Goal: Task Accomplishment & Management: Manage account settings

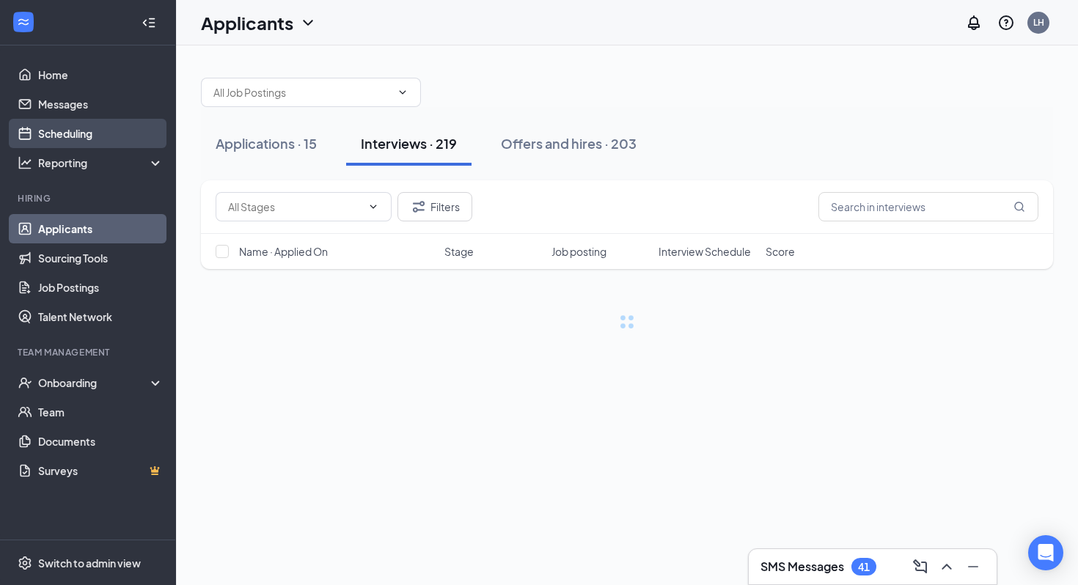
click at [65, 133] on link "Scheduling" at bounding box center [100, 133] width 125 height 29
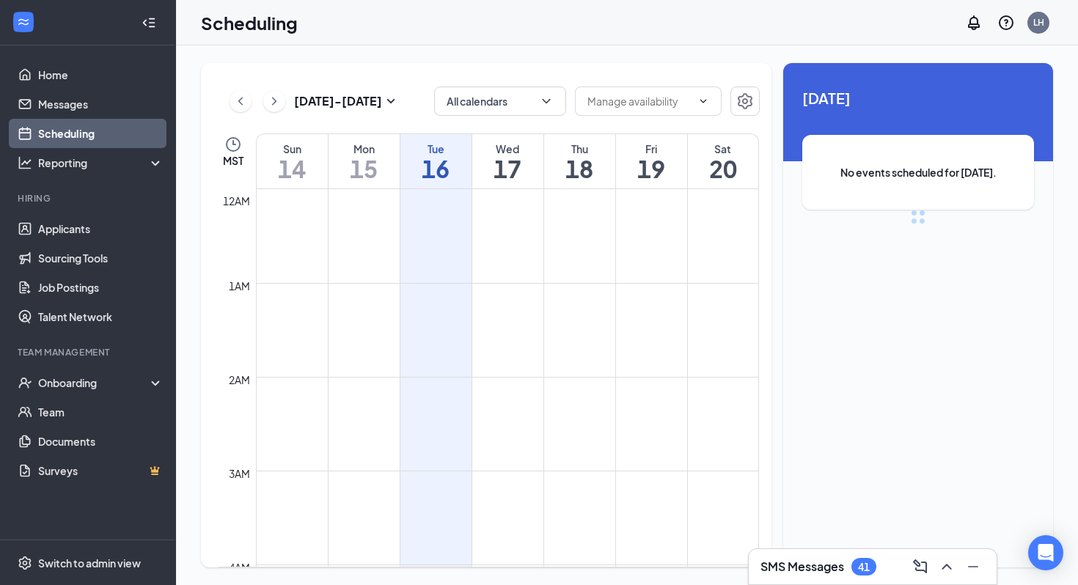
scroll to position [721, 0]
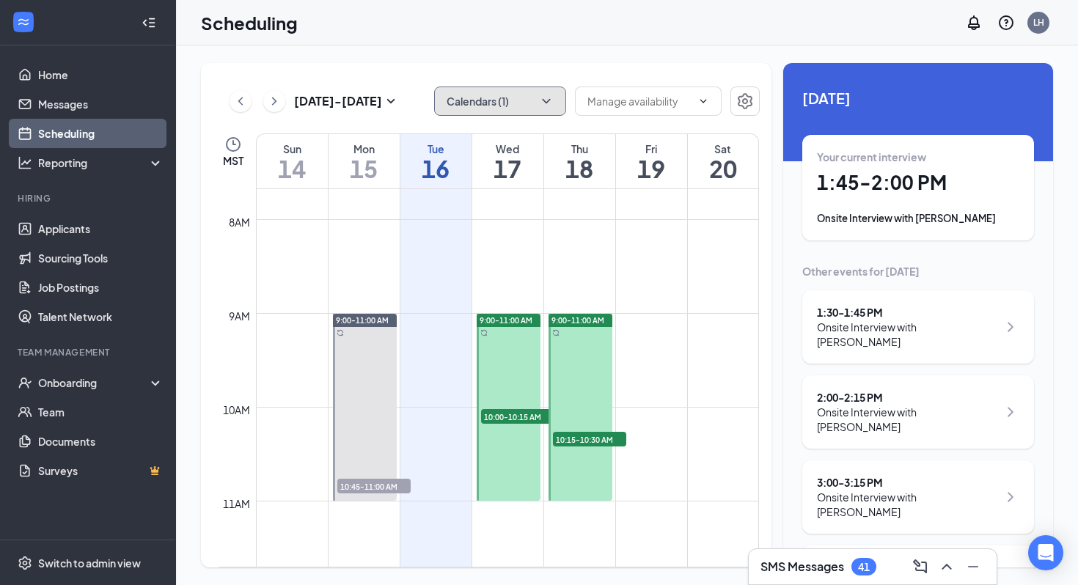
click at [523, 95] on button "Calendars (1)" at bounding box center [500, 101] width 132 height 29
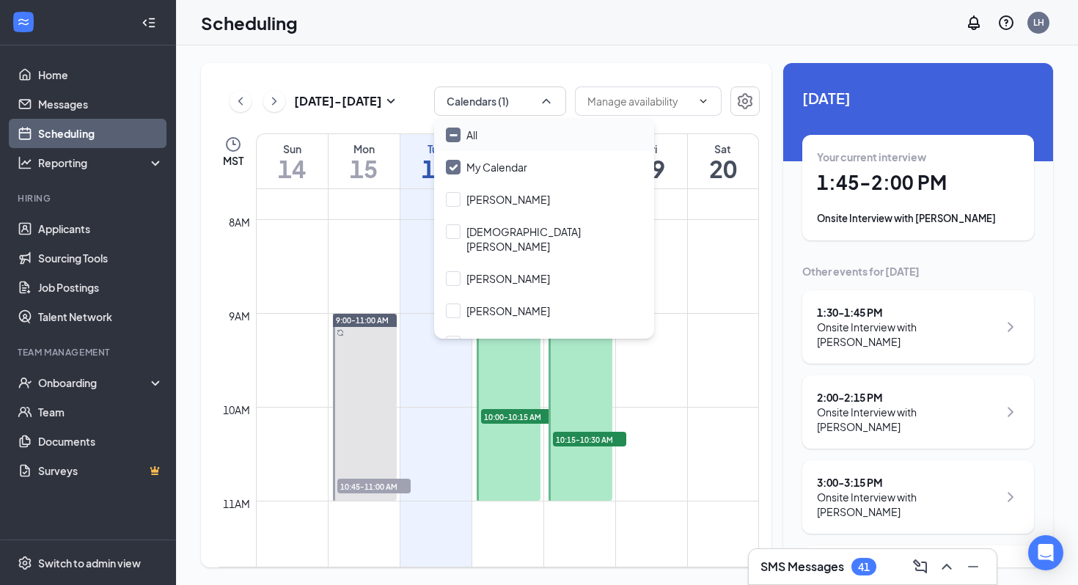
click at [453, 130] on input "All" at bounding box center [462, 135] width 32 height 15
checkbox input "true"
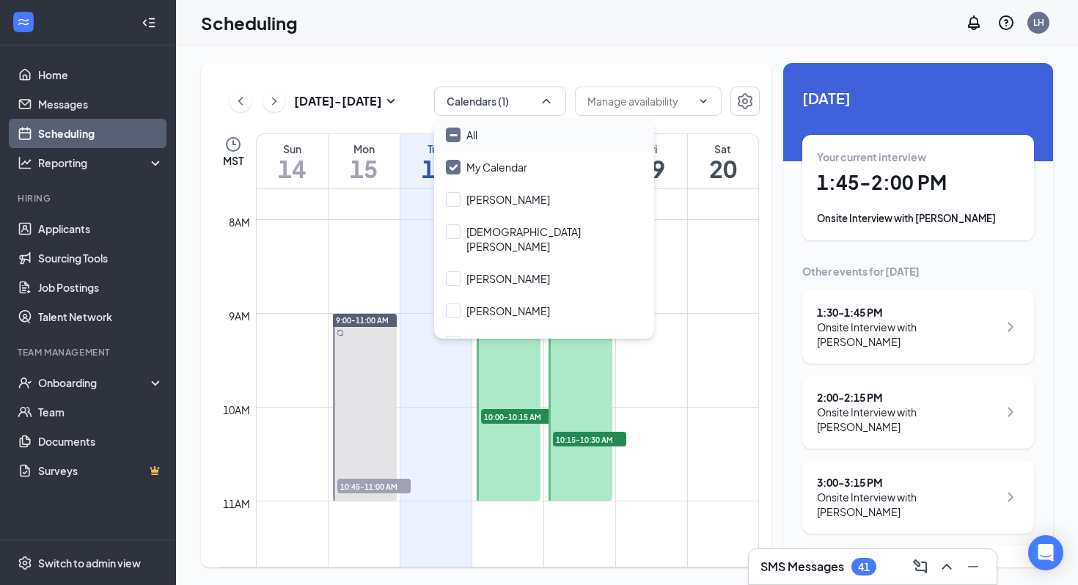
checkbox input "true"
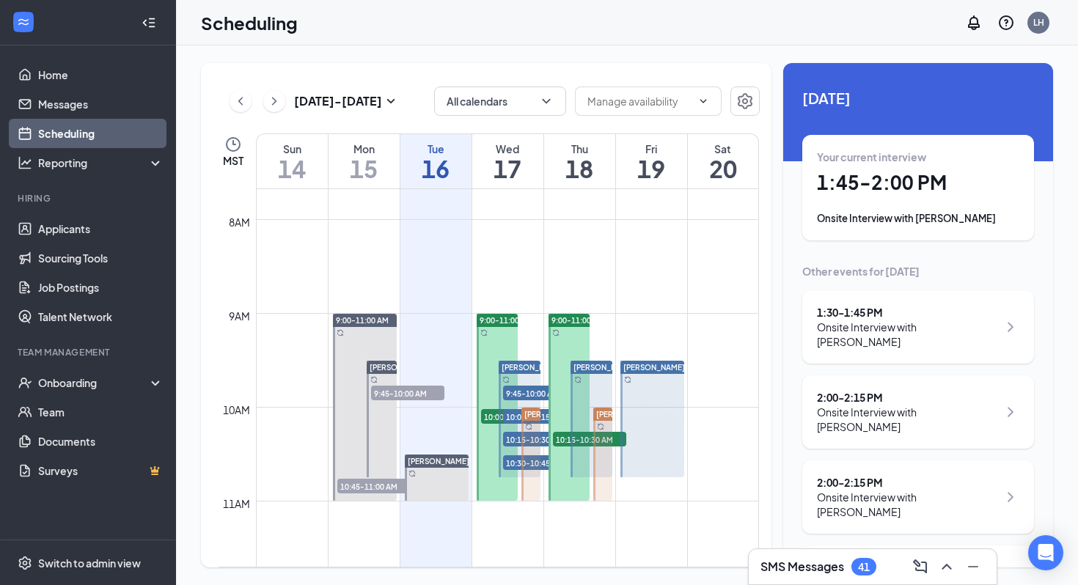
click at [938, 254] on div "[DATE] Your current interview 1:45 - 2:00 PM Onsite Interview with [PERSON_NAME…" at bounding box center [918, 437] width 270 height 749
click at [905, 184] on h1 "1:45 - 2:00 PM" at bounding box center [918, 182] width 202 height 25
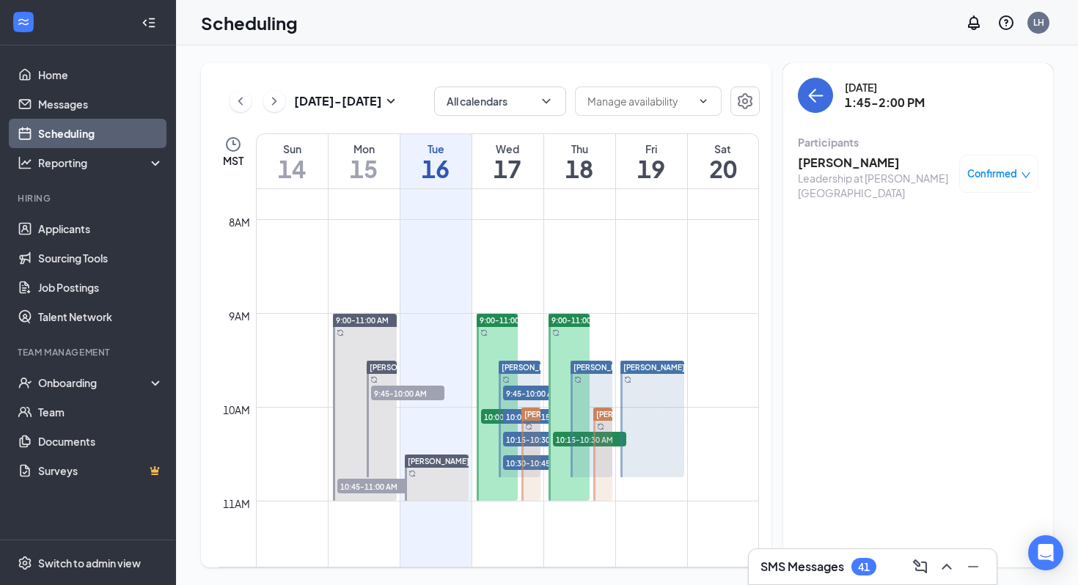
click at [868, 161] on h3 "[PERSON_NAME]" at bounding box center [875, 163] width 154 height 16
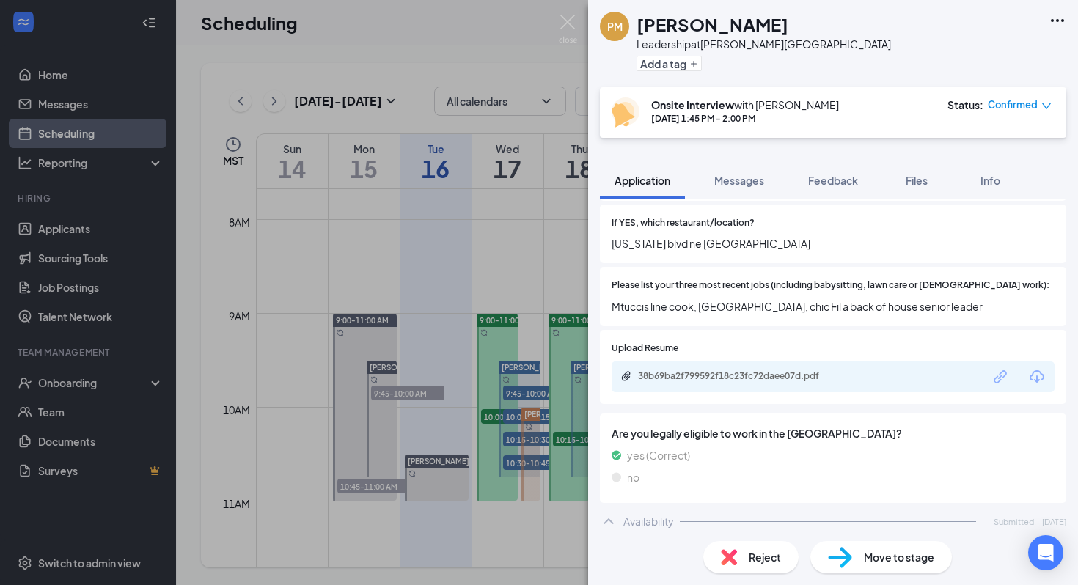
scroll to position [499, 0]
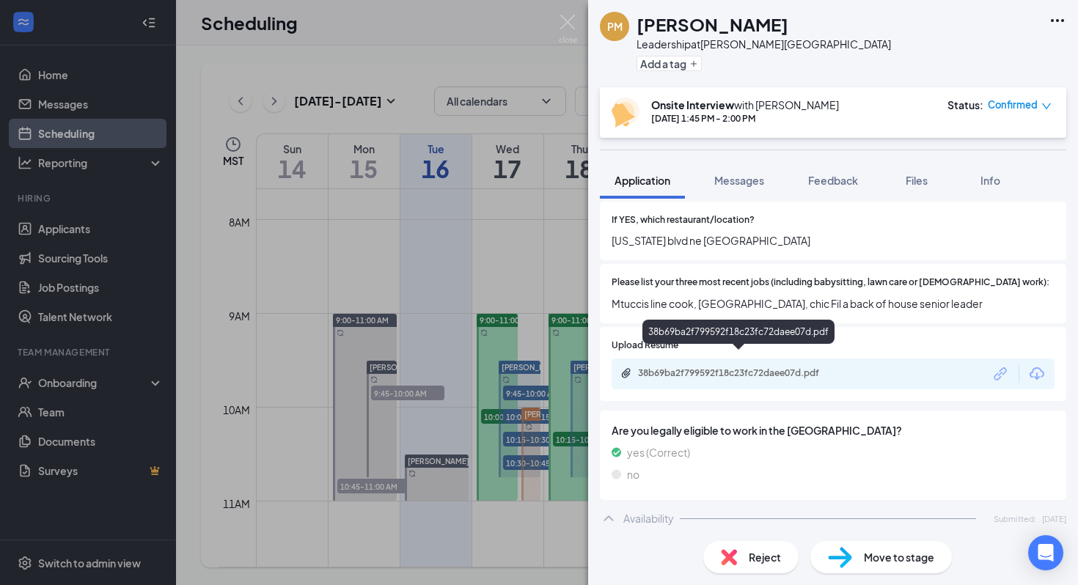
click at [737, 367] on div "38b69ba2f799592f18c23fc72daee07d.pdf" at bounding box center [740, 373] width 205 height 12
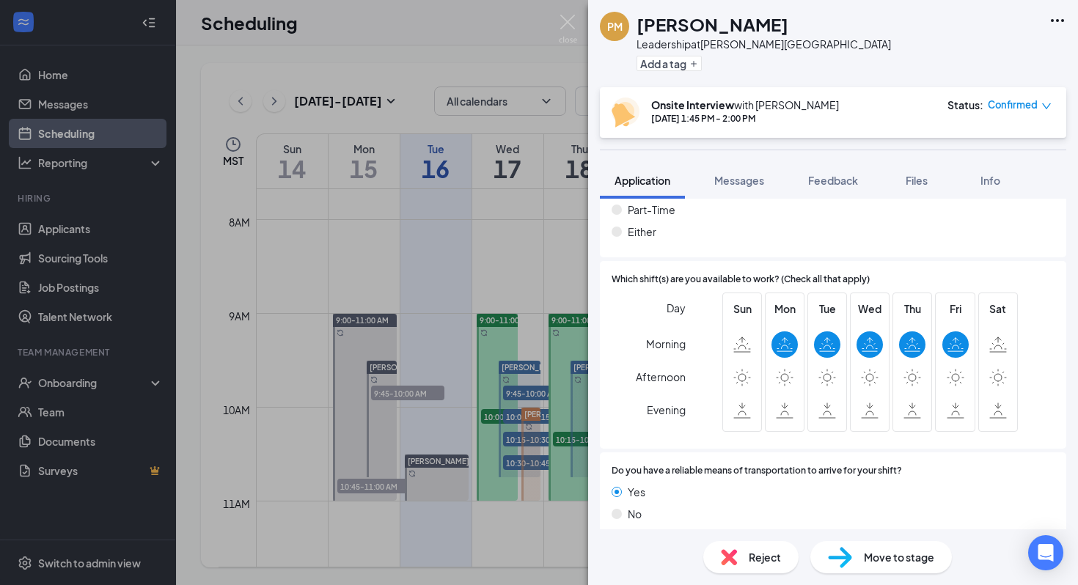
scroll to position [0, 0]
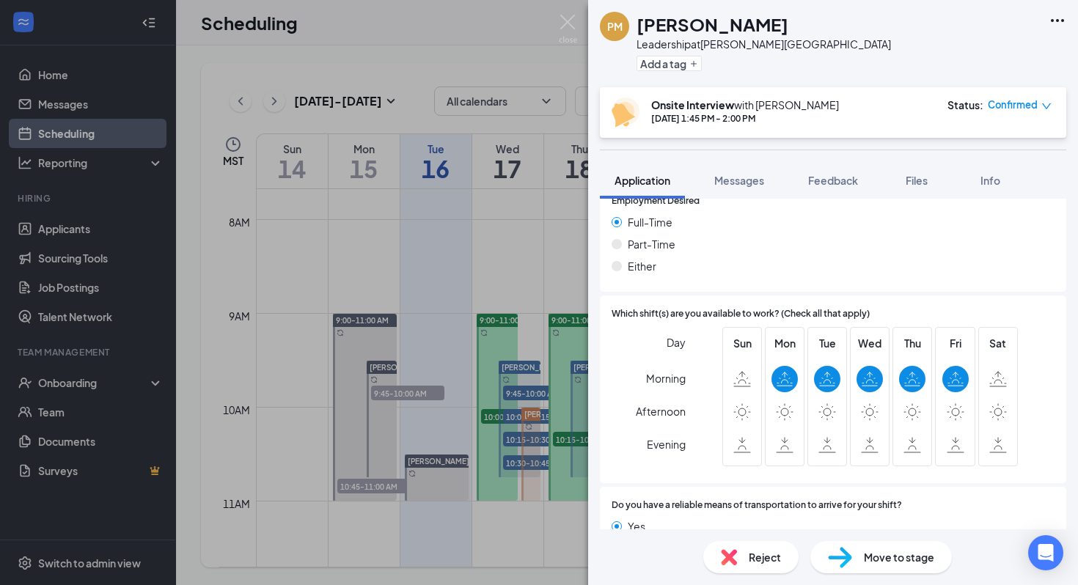
scroll to position [894, 0]
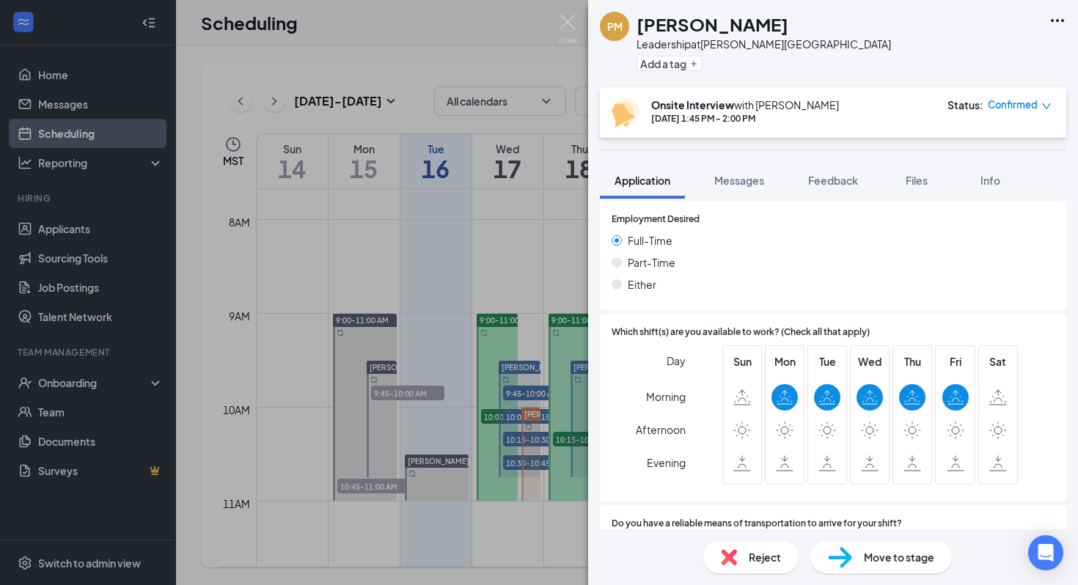
click at [112, 81] on div "PM [PERSON_NAME] Leadership at [PERSON_NAME][GEOGRAPHIC_DATA] Add a tag Onsite …" at bounding box center [539, 292] width 1078 height 585
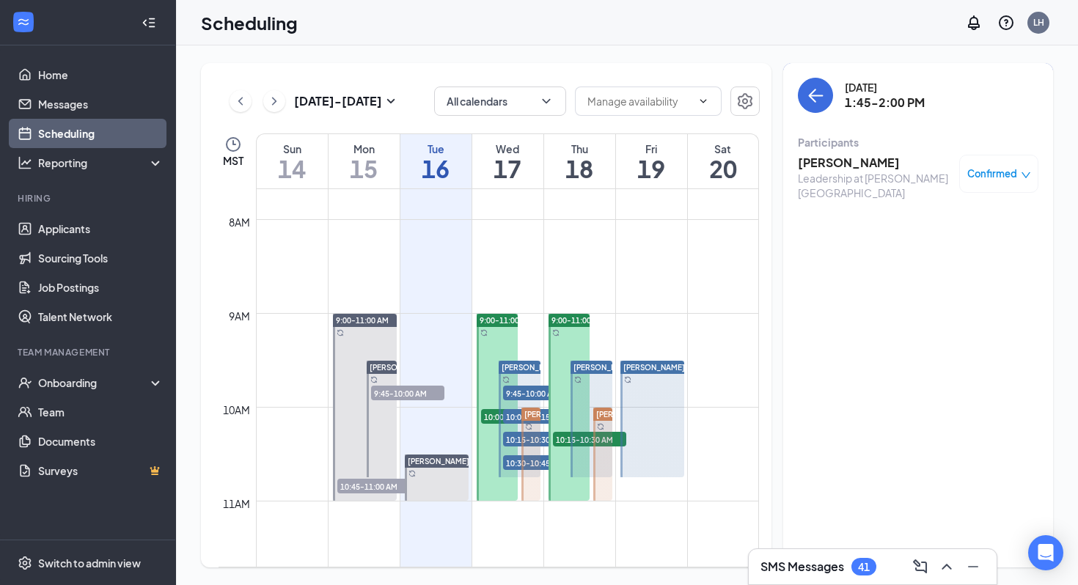
click at [866, 166] on h3 "[PERSON_NAME]" at bounding box center [875, 163] width 154 height 16
